Goal: Information Seeking & Learning: Learn about a topic

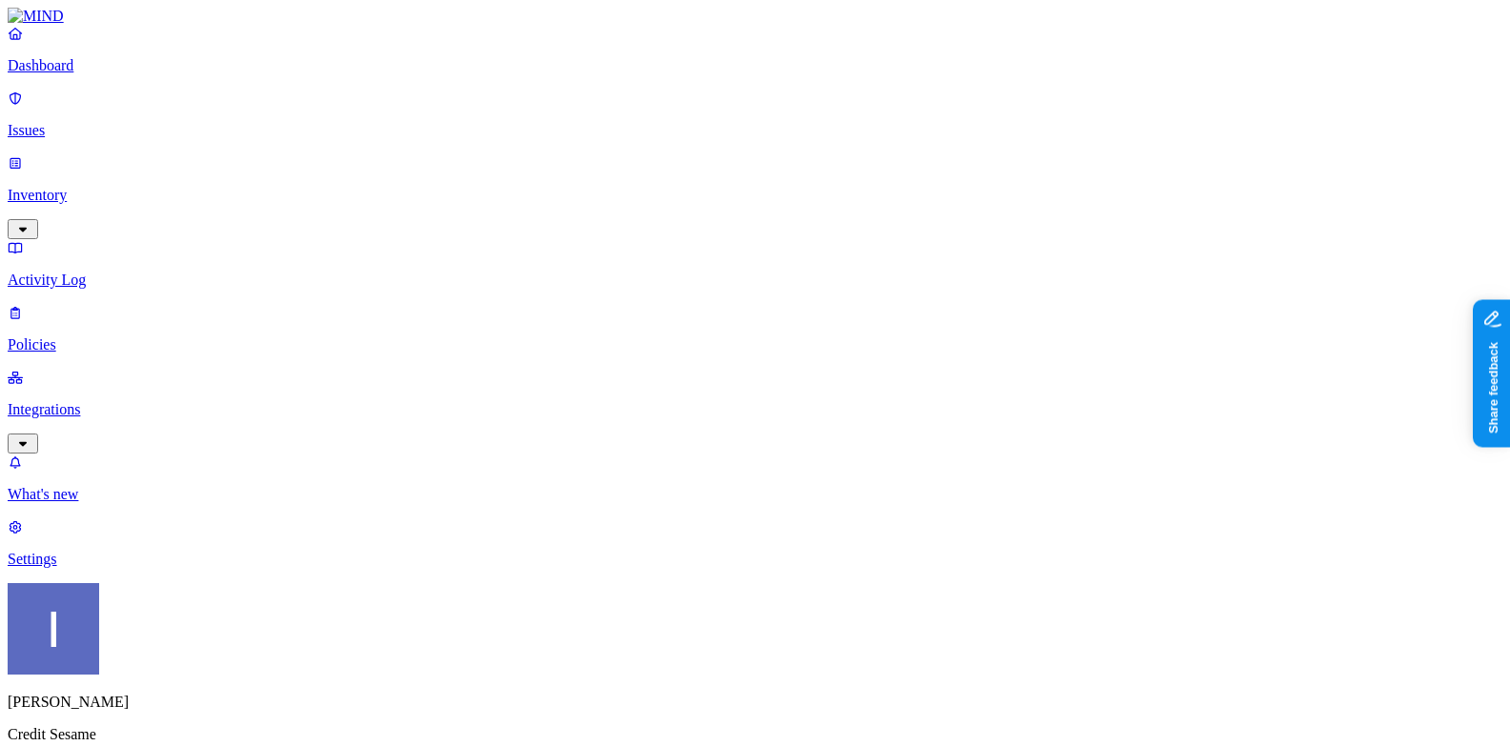
scroll to position [54, 0]
drag, startPoint x: 606, startPoint y: 513, endPoint x: 777, endPoint y: 521, distance: 170.8
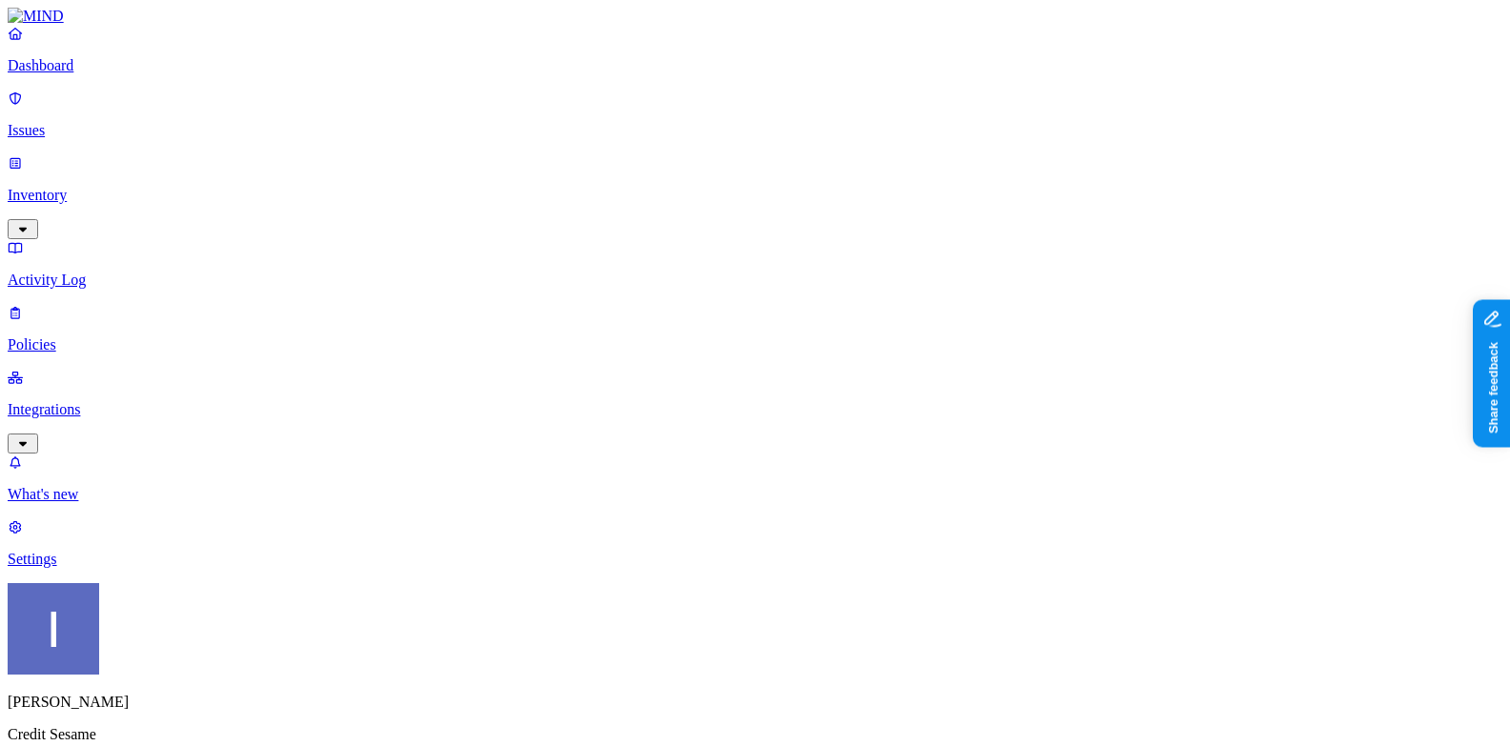
drag, startPoint x: 772, startPoint y: 519, endPoint x: 865, endPoint y: 519, distance: 93.4
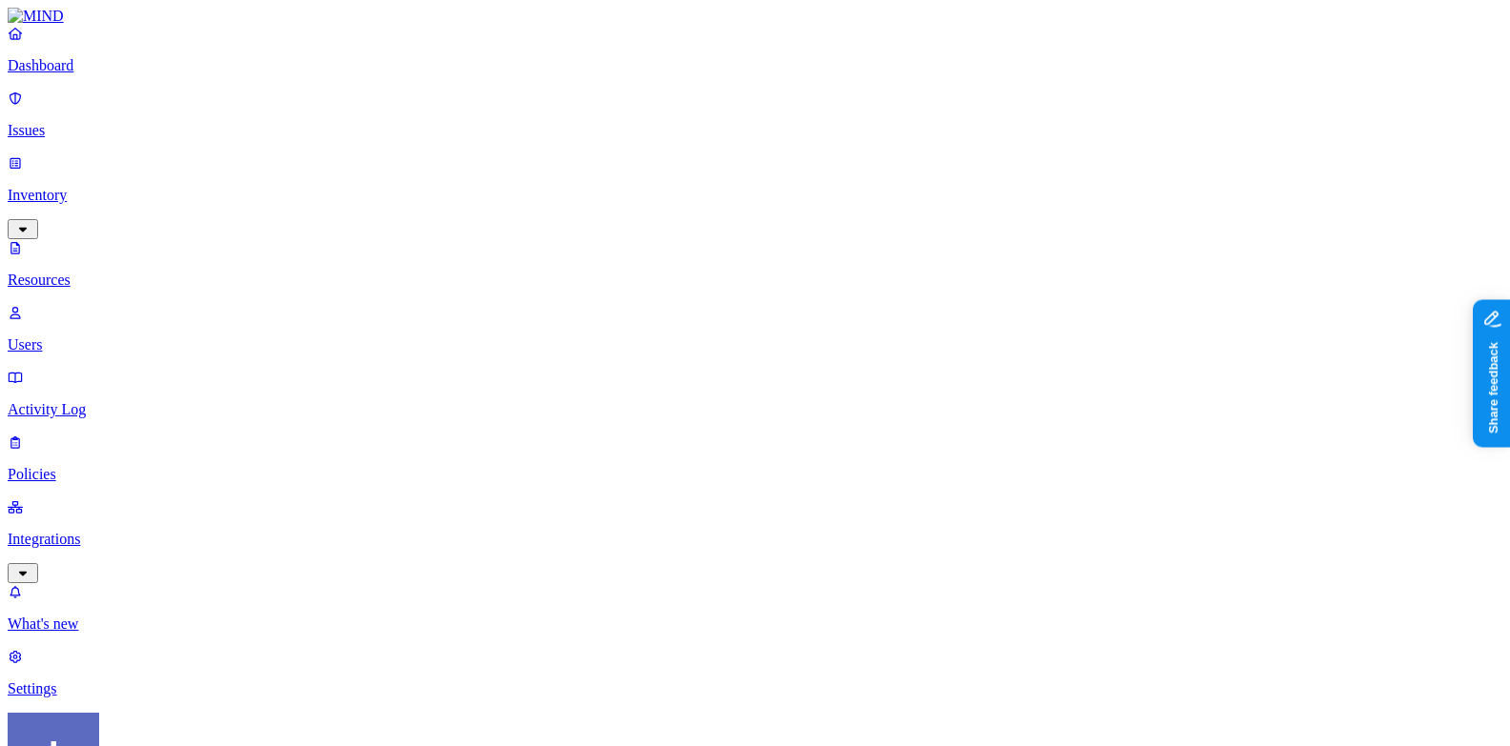
scroll to position [580, 0]
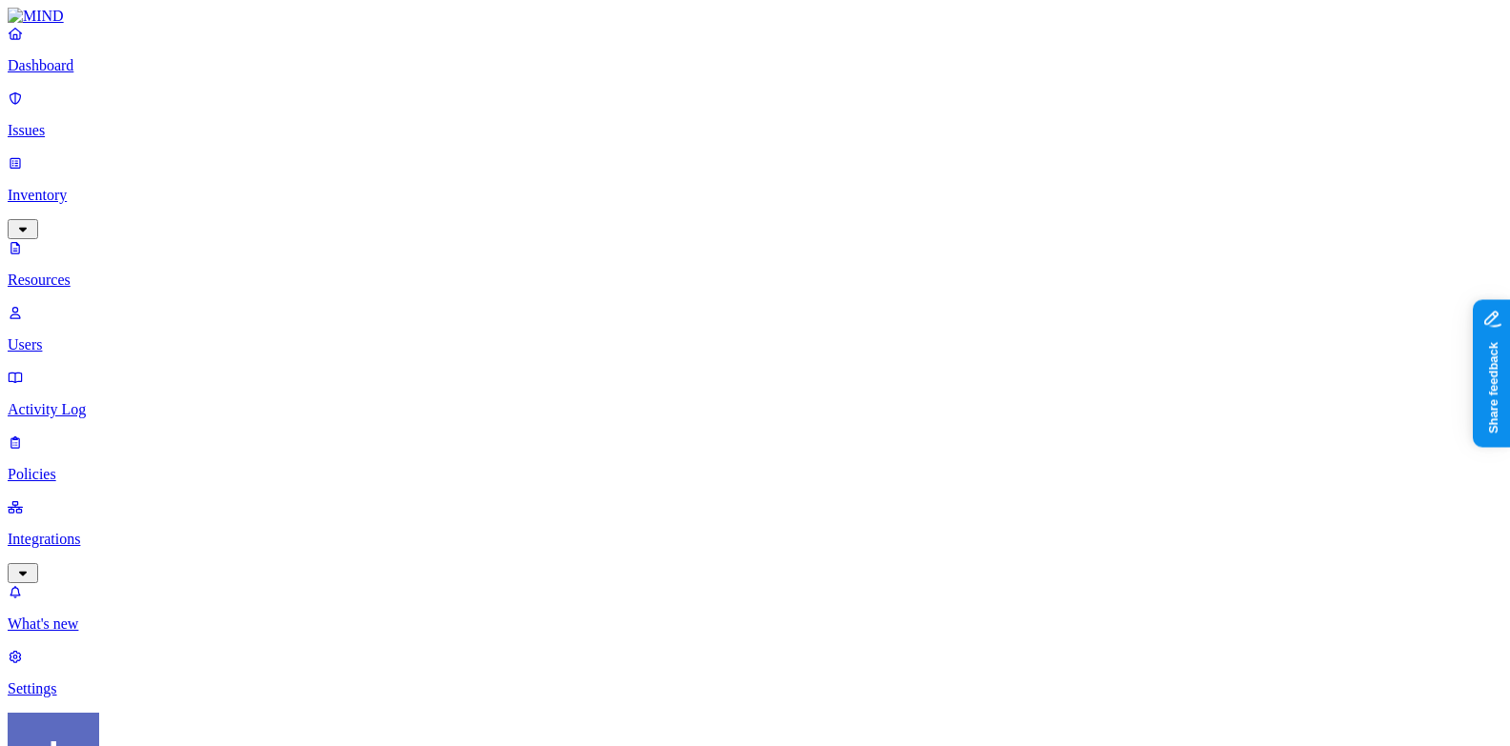
scroll to position [149, 0]
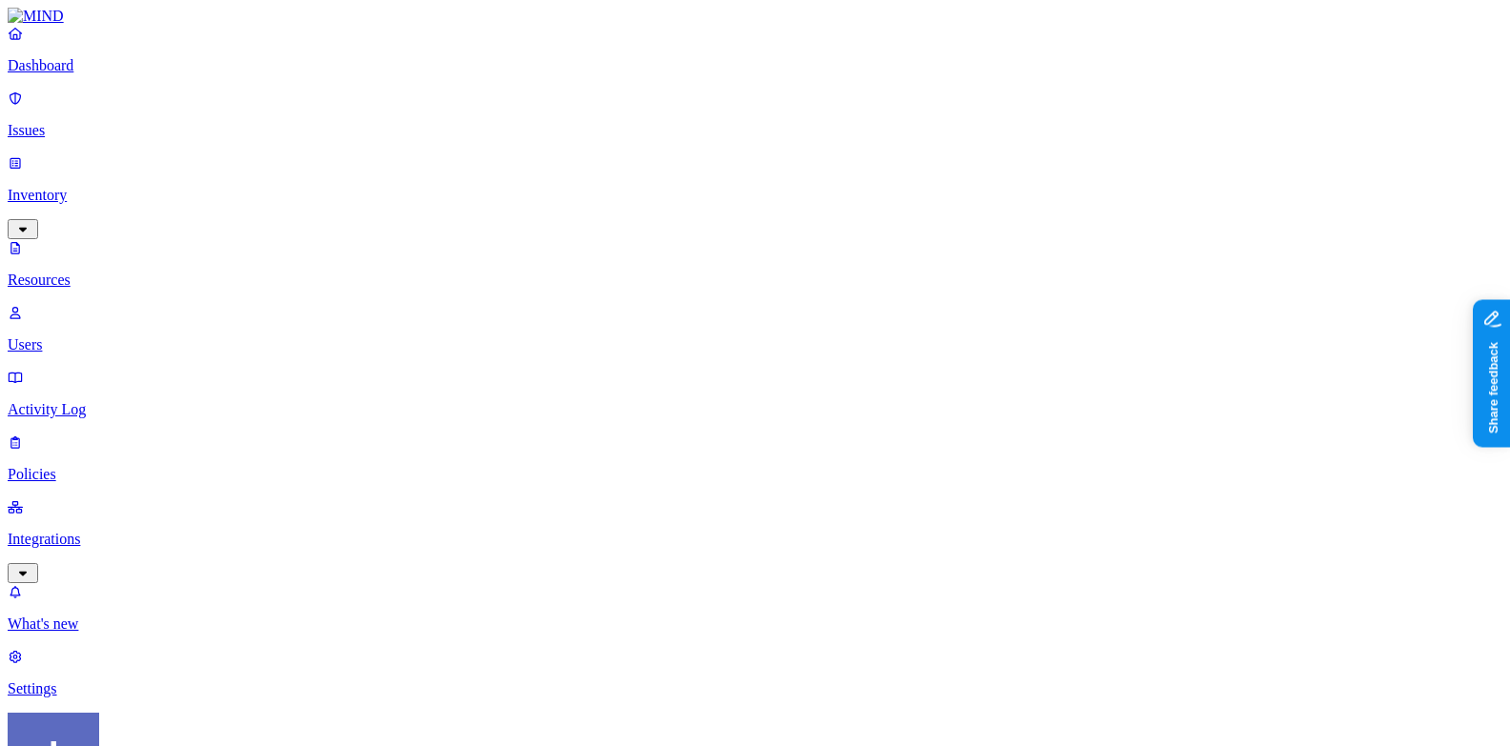
scroll to position [0, 0]
click at [152, 74] on p "Dashboard" at bounding box center [755, 65] width 1494 height 17
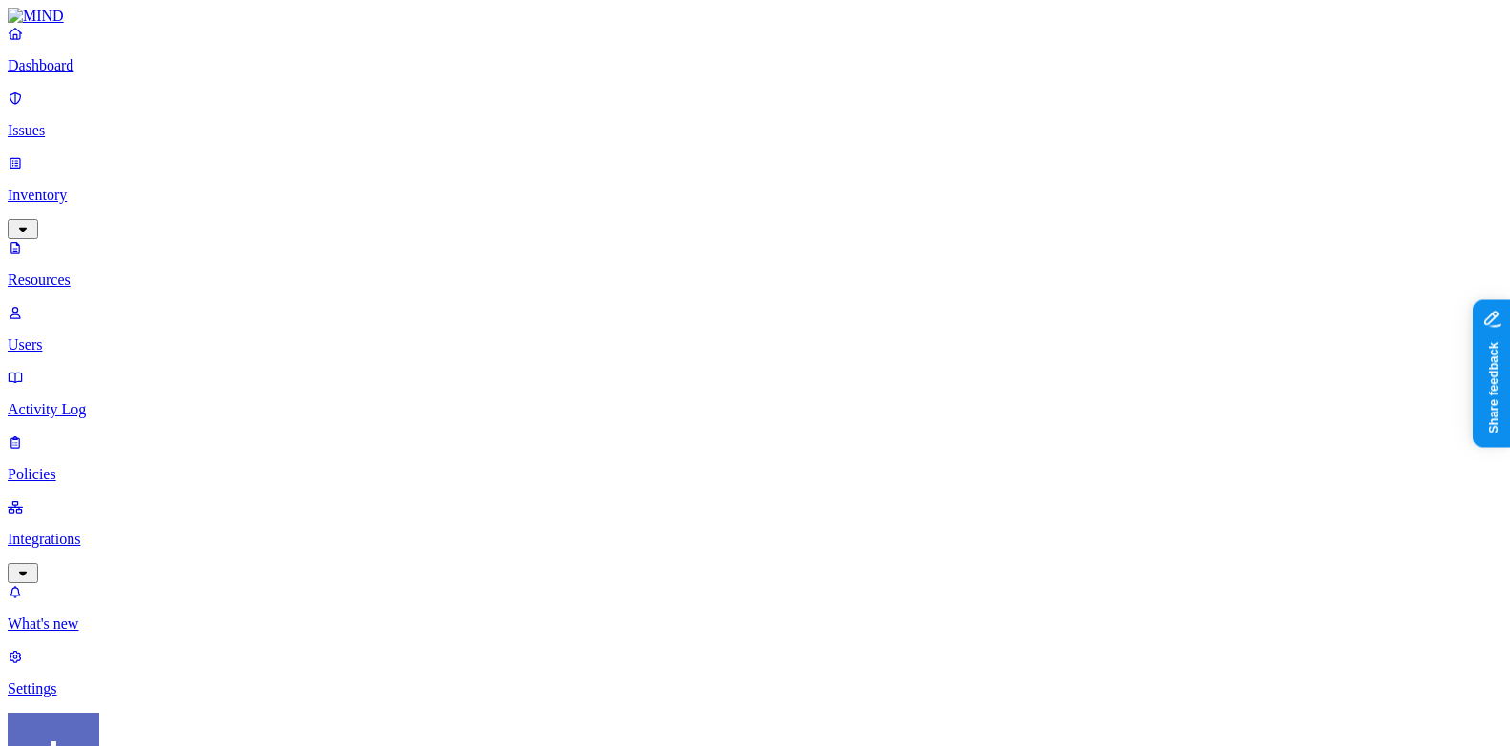
scroll to position [580, 0]
